Goal: Navigation & Orientation: Find specific page/section

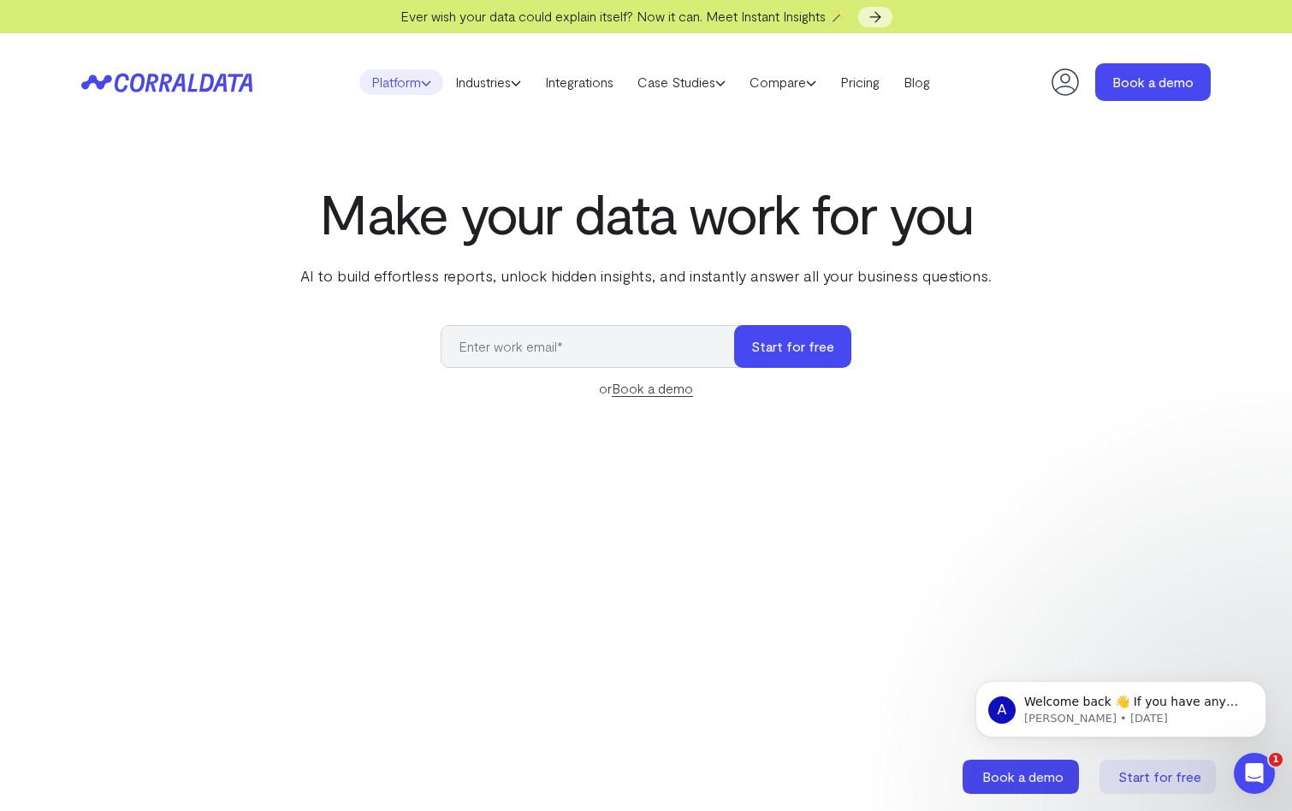
click at [395, 91] on link "Platform" at bounding box center [401, 82] width 84 height 26
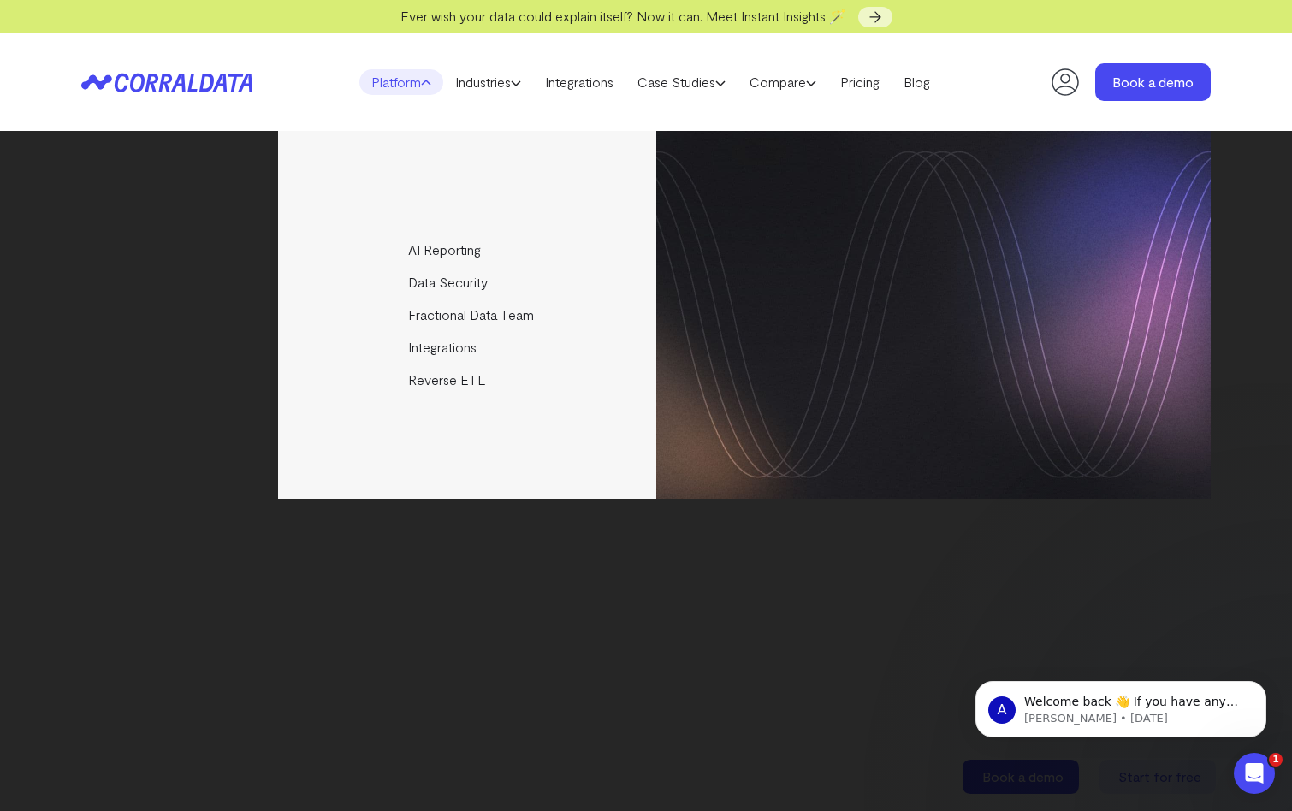
click at [801, 122] on header "Platform AI Reporting Use AI to effortlessly answer any business questions from…" at bounding box center [646, 82] width 1130 height 98
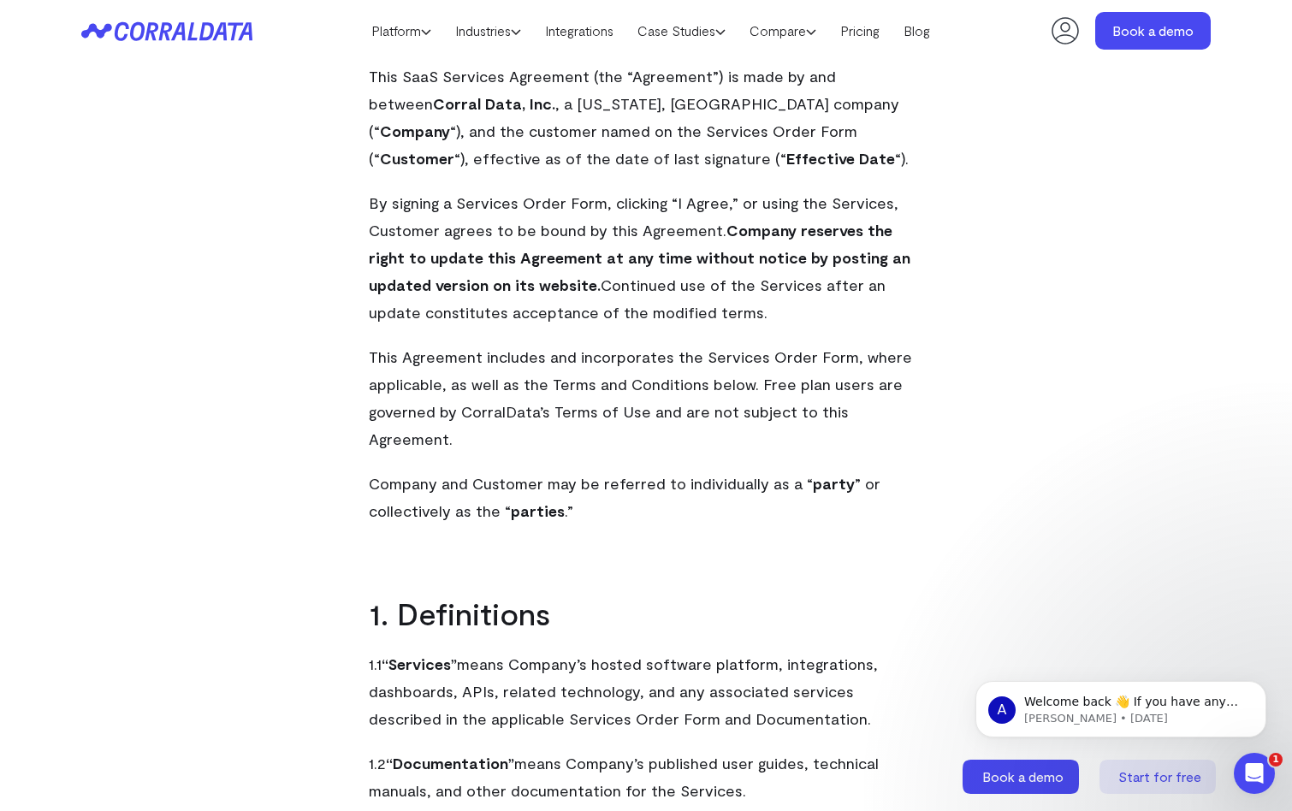
scroll to position [209, 0]
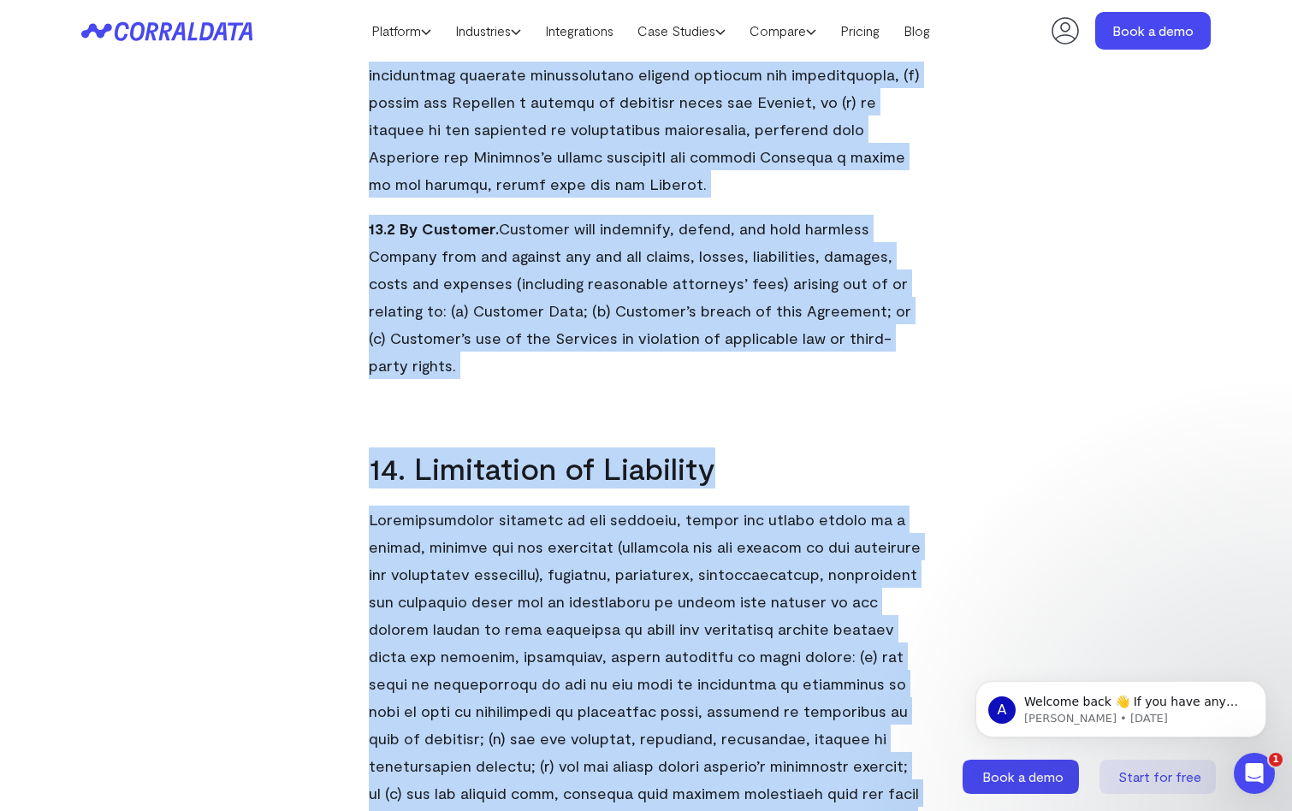
drag, startPoint x: 369, startPoint y: 257, endPoint x: 253, endPoint y: 819, distance: 573.9
